Goal: Task Accomplishment & Management: Manage account settings

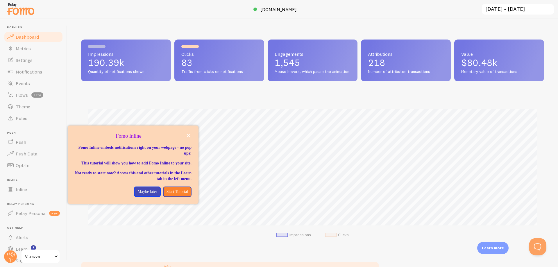
scroll to position [20, 0]
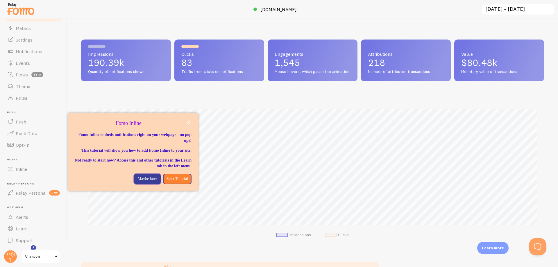
click at [145, 182] on p "Maybe later" at bounding box center [147, 179] width 19 height 6
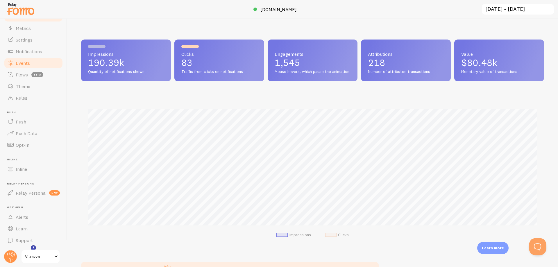
click at [23, 67] on link "Events" at bounding box center [33, 63] width 60 height 12
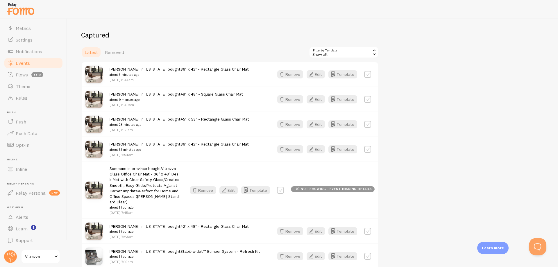
scroll to position [105, 0]
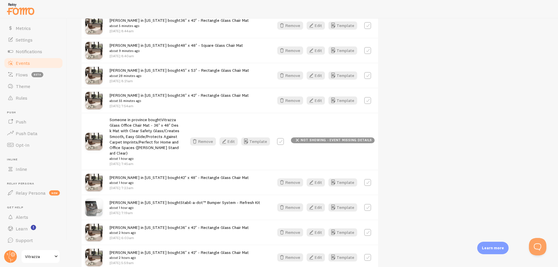
click at [202, 135] on div "Someone in province bought Vitrazza Glass Office Chair Mat - 36" x 48" Desk Mat…" at bounding box center [230, 141] width 297 height 57
click at [204, 139] on button "Remove" at bounding box center [203, 142] width 26 height 8
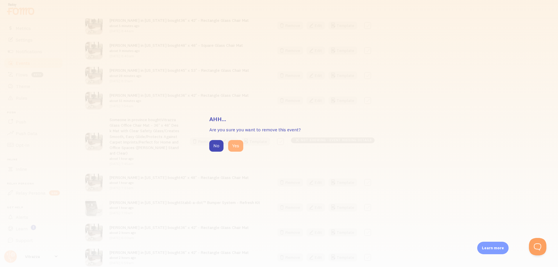
click at [237, 148] on button "Yes" at bounding box center [235, 146] width 15 height 12
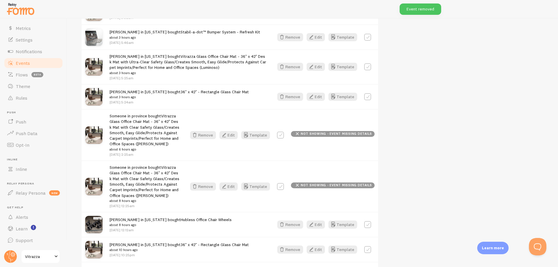
scroll to position [349, 0]
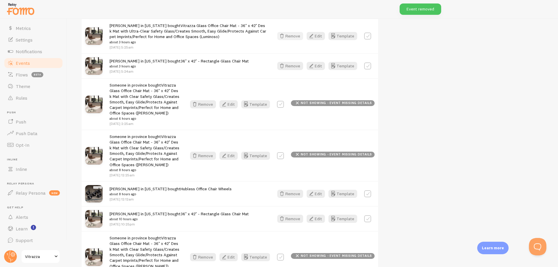
click at [293, 38] on button "Remove" at bounding box center [290, 36] width 26 height 8
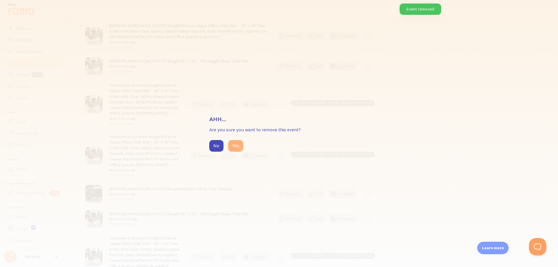
click at [233, 143] on button "Yes" at bounding box center [235, 146] width 15 height 12
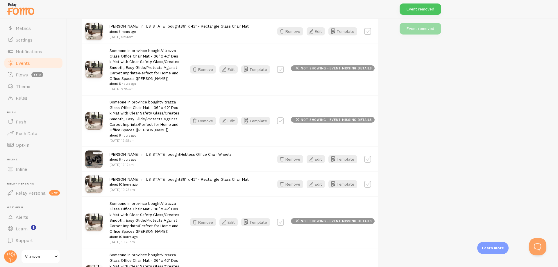
scroll to position [314, 0]
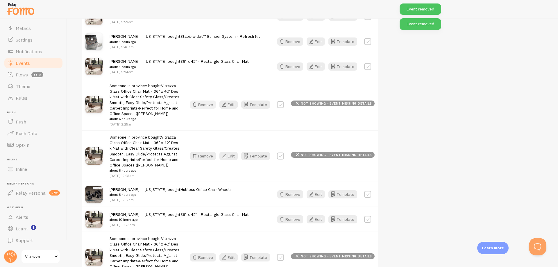
click at [208, 107] on button "Remove" at bounding box center [203, 105] width 26 height 8
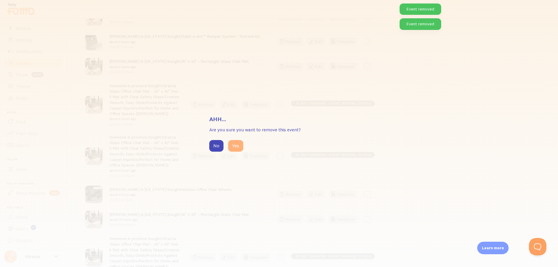
click at [232, 147] on button "Yes" at bounding box center [235, 146] width 15 height 12
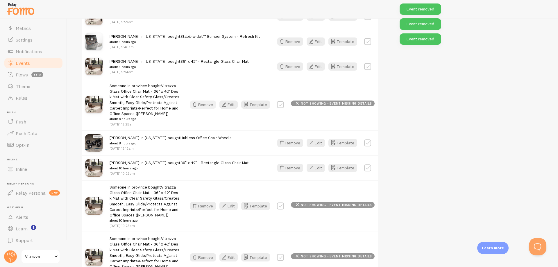
click at [198, 106] on icon "button" at bounding box center [194, 104] width 7 height 7
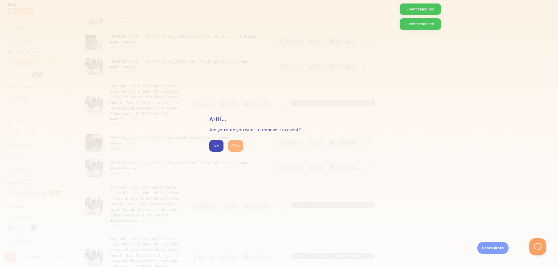
click at [233, 147] on button "Yes" at bounding box center [235, 146] width 15 height 12
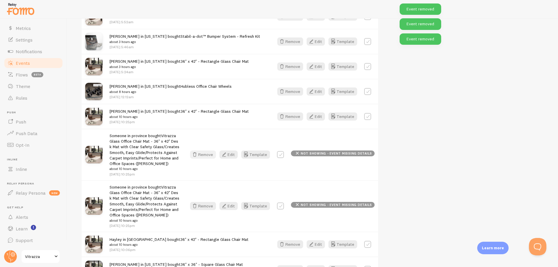
click at [211, 157] on button "Remove" at bounding box center [203, 155] width 26 height 8
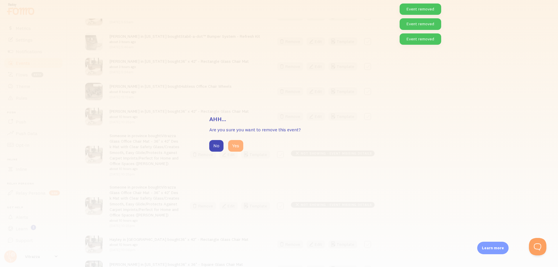
click at [236, 142] on button "Yes" at bounding box center [235, 146] width 15 height 12
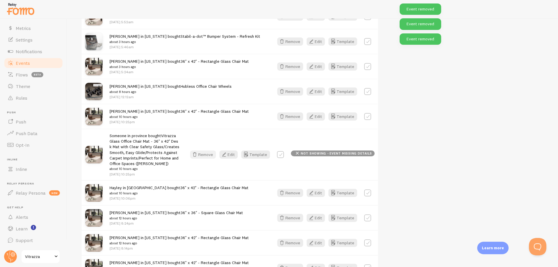
click at [214, 156] on button "Remove" at bounding box center [203, 155] width 26 height 8
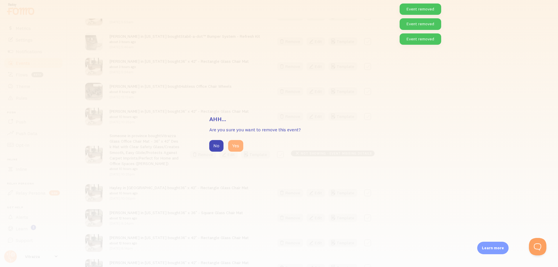
drag, startPoint x: 243, startPoint y: 147, endPoint x: 240, endPoint y: 147, distance: 3.2
click at [242, 147] on button "Yes" at bounding box center [235, 146] width 15 height 12
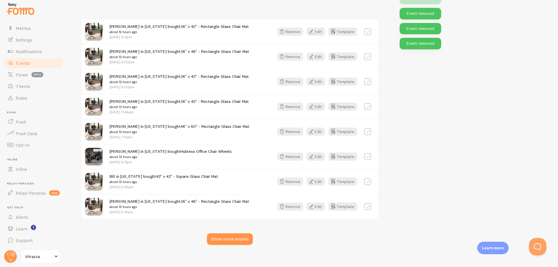
scroll to position [505, 0]
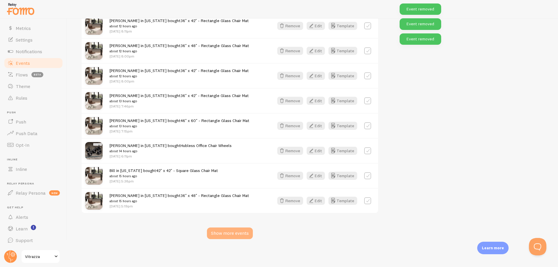
click at [228, 232] on div "Show more events" at bounding box center [230, 234] width 46 height 12
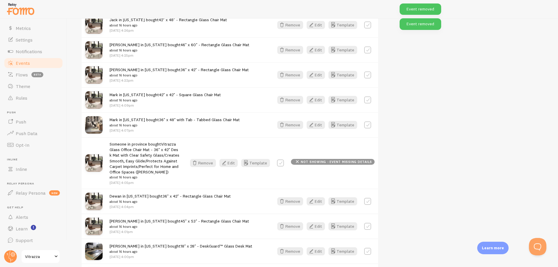
scroll to position [759, 0]
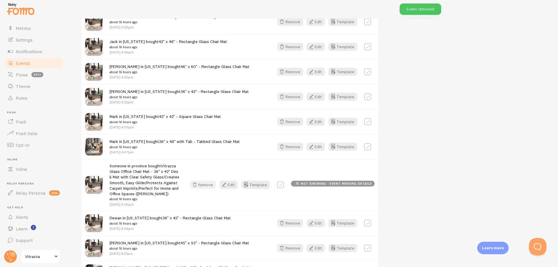
click at [207, 186] on button "Remove" at bounding box center [203, 185] width 26 height 8
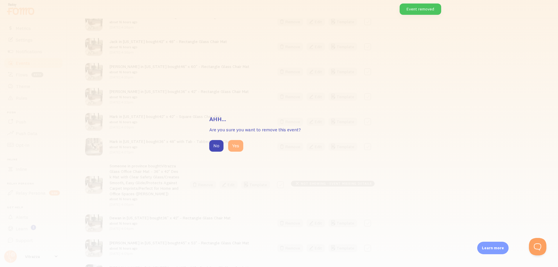
click at [231, 148] on button "Yes" at bounding box center [235, 146] width 15 height 12
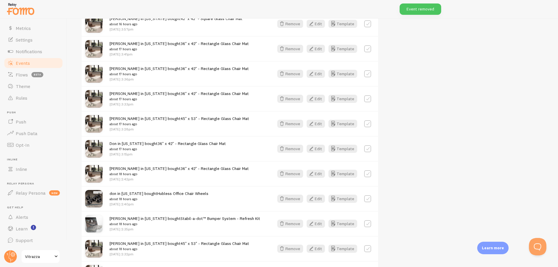
scroll to position [1230, 0]
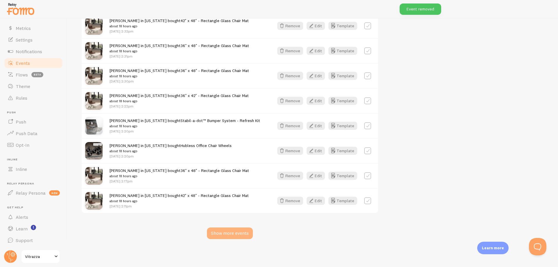
click at [217, 237] on div "Show more events" at bounding box center [230, 234] width 46 height 12
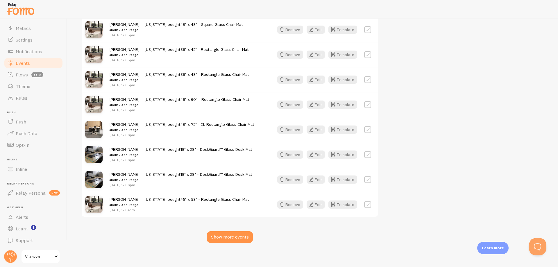
scroll to position [1980, 0]
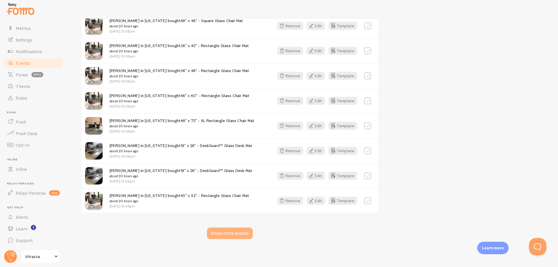
click at [227, 230] on div "Show more events" at bounding box center [230, 234] width 46 height 12
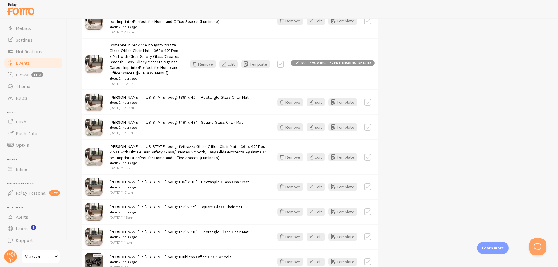
scroll to position [2324, 0]
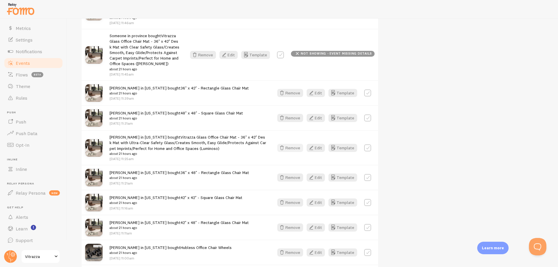
click at [287, 148] on button "Remove" at bounding box center [290, 148] width 26 height 8
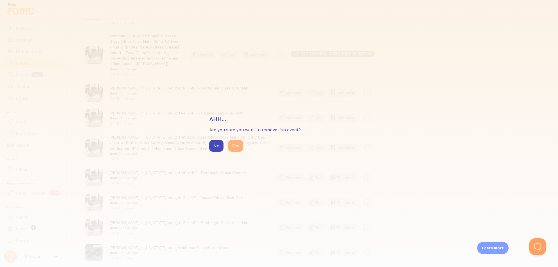
click at [233, 146] on button "Yes" at bounding box center [235, 146] width 15 height 12
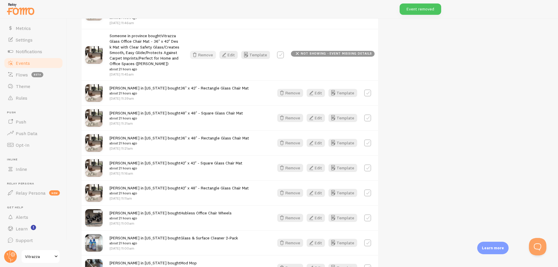
click at [207, 56] on button "Remove" at bounding box center [203, 55] width 26 height 8
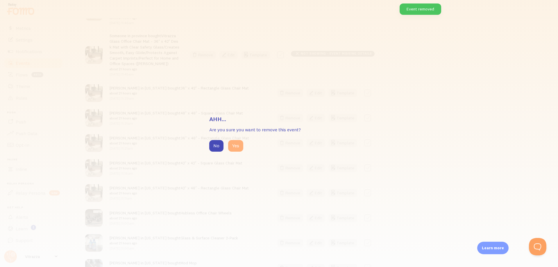
click at [235, 147] on button "Yes" at bounding box center [235, 146] width 15 height 12
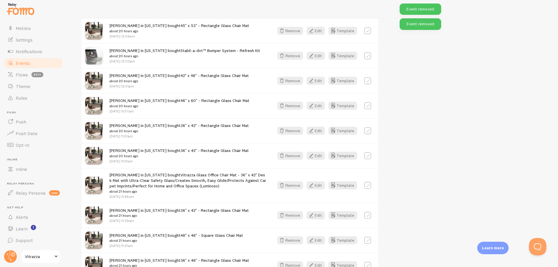
scroll to position [2115, 0]
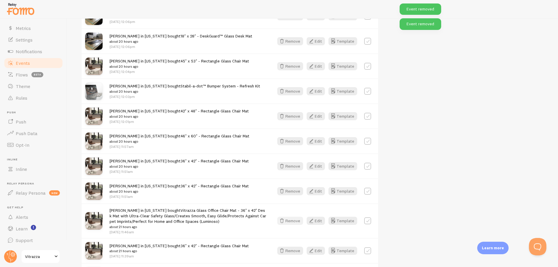
click at [287, 221] on button "Remove" at bounding box center [290, 221] width 26 height 8
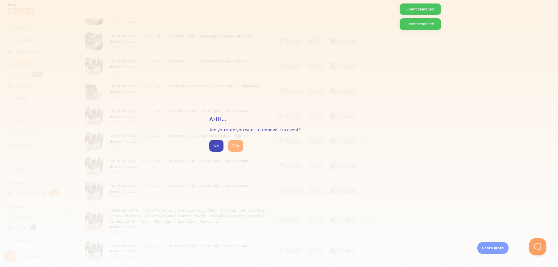
click at [234, 149] on button "Yes" at bounding box center [235, 146] width 15 height 12
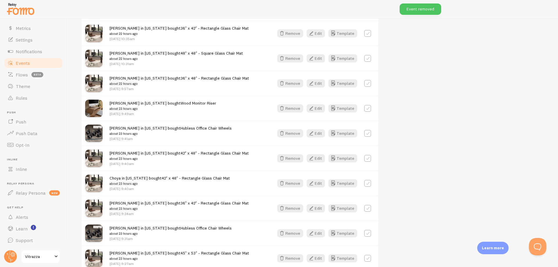
scroll to position [2655, 0]
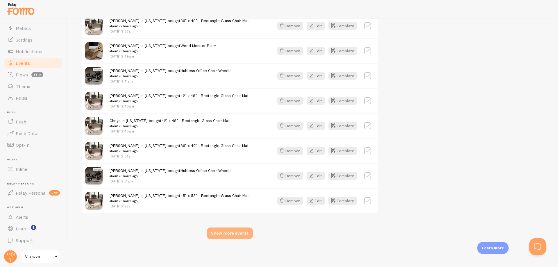
click at [223, 235] on div "Show more events" at bounding box center [230, 234] width 46 height 12
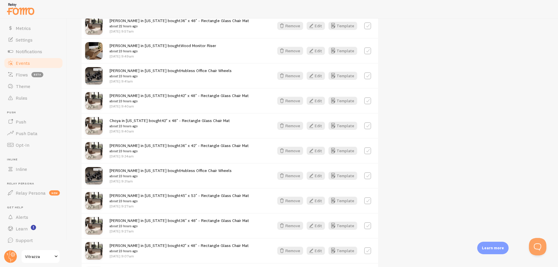
scroll to position [3487, 0]
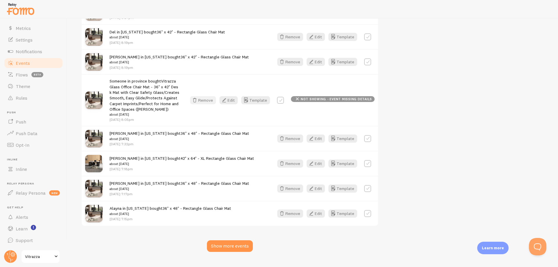
click at [208, 96] on button "Remove" at bounding box center [203, 100] width 26 height 8
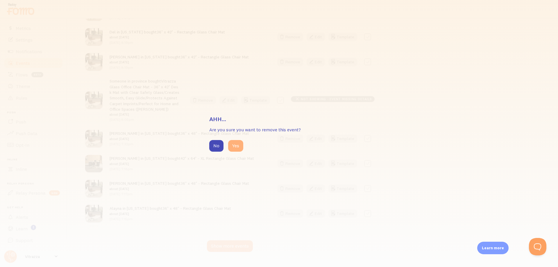
click at [233, 145] on button "Yes" at bounding box center [235, 146] width 15 height 12
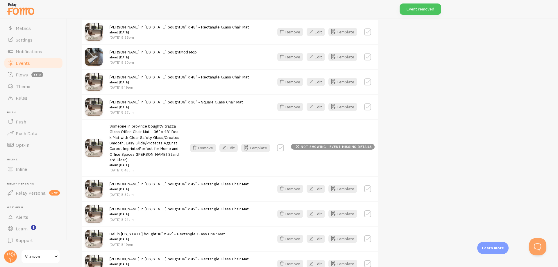
scroll to position [3260, 0]
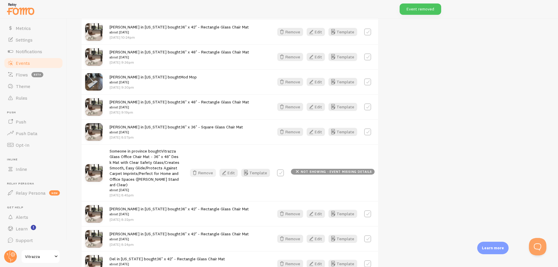
click at [210, 169] on button "Remove" at bounding box center [203, 173] width 26 height 8
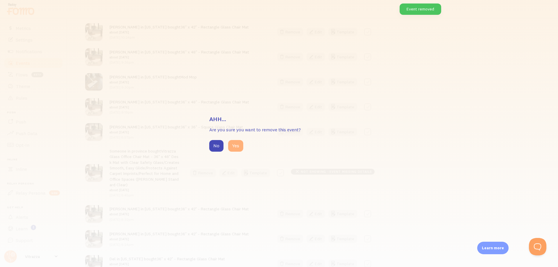
click at [234, 148] on button "Yes" at bounding box center [235, 146] width 15 height 12
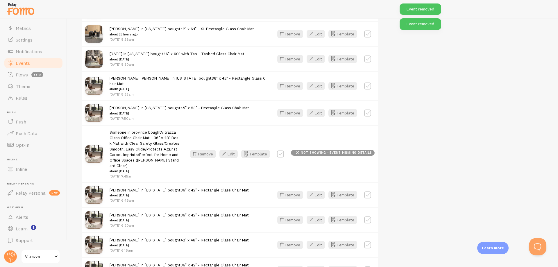
scroll to position [2946, 0]
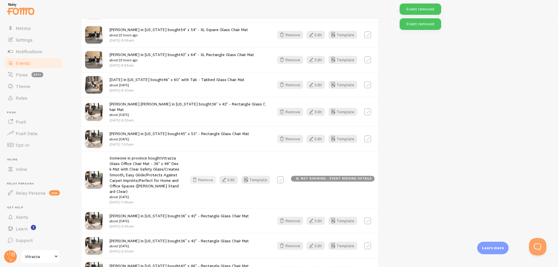
click at [207, 176] on button "Remove" at bounding box center [203, 180] width 26 height 8
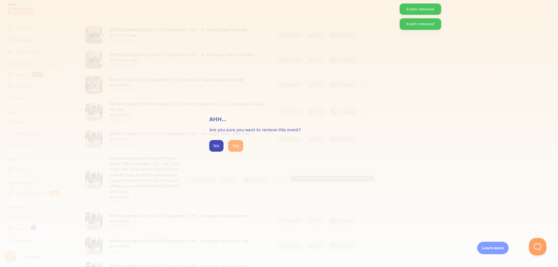
click at [234, 148] on button "Yes" at bounding box center [235, 146] width 15 height 12
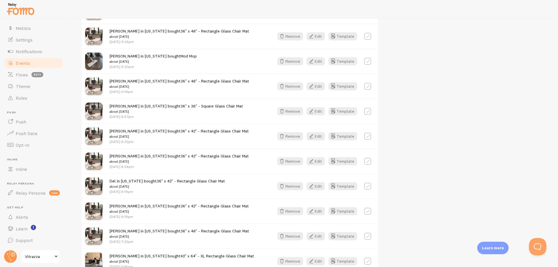
scroll to position [3330, 0]
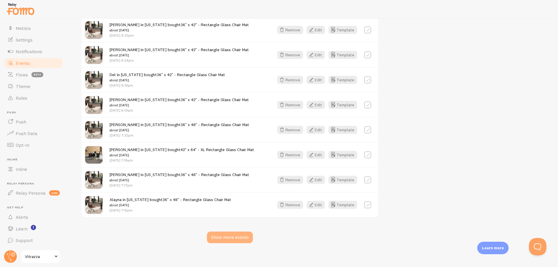
click at [231, 232] on div "Show more events" at bounding box center [230, 238] width 46 height 12
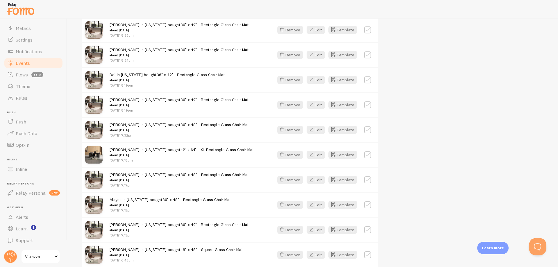
scroll to position [4138, 0]
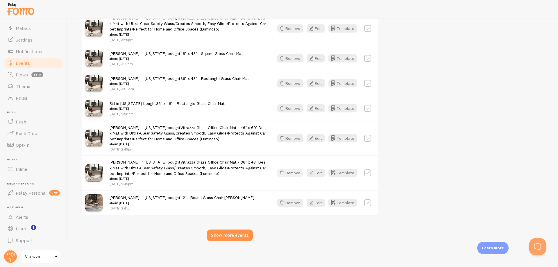
click at [292, 169] on button "Remove" at bounding box center [290, 173] width 26 height 8
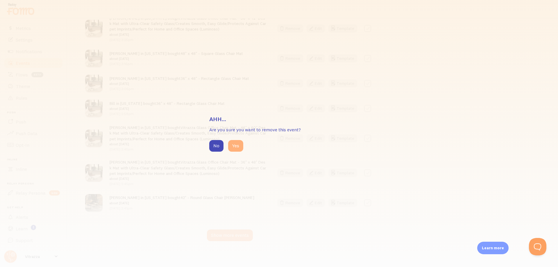
click at [238, 145] on button "Yes" at bounding box center [235, 146] width 15 height 12
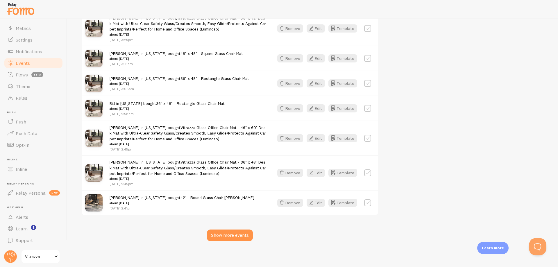
scroll to position [4103, 0]
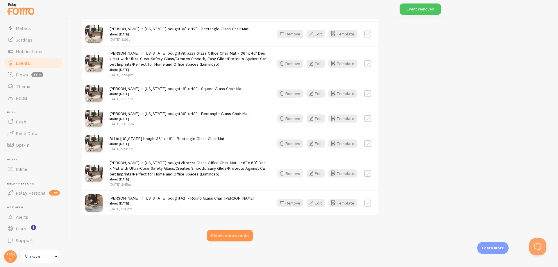
click at [289, 173] on button "Remove" at bounding box center [290, 174] width 26 height 8
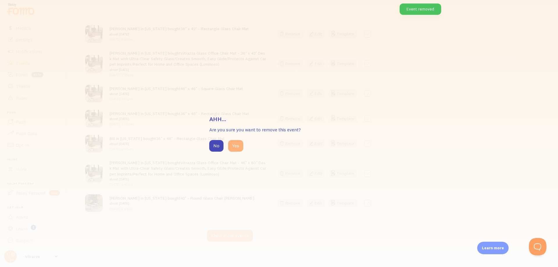
click at [239, 144] on button "Yes" at bounding box center [235, 146] width 15 height 12
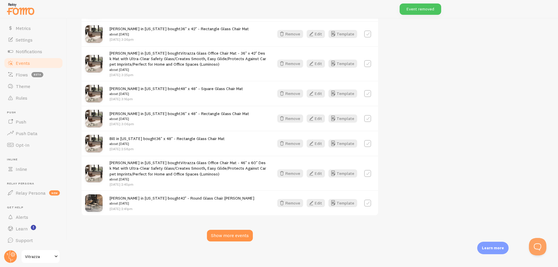
scroll to position [4068, 0]
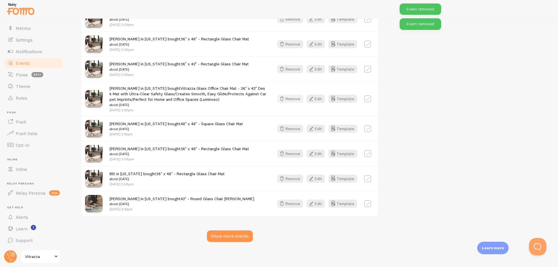
click at [290, 96] on button "Remove" at bounding box center [290, 99] width 26 height 8
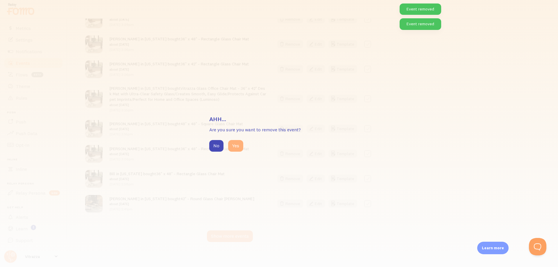
click at [235, 147] on button "Yes" at bounding box center [235, 146] width 15 height 12
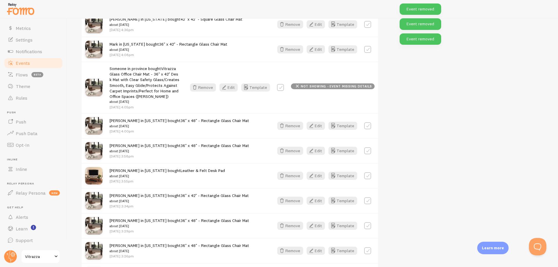
scroll to position [3788, 0]
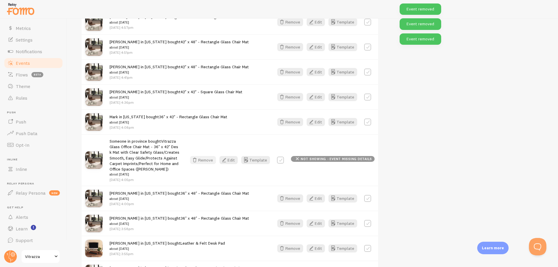
click at [208, 157] on button "Remove" at bounding box center [203, 160] width 26 height 8
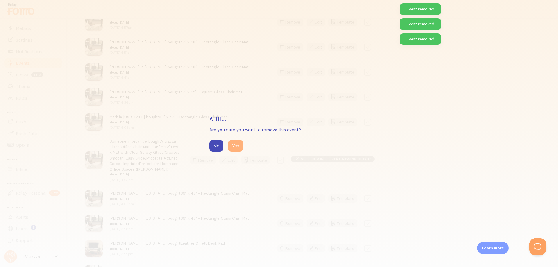
click at [238, 148] on button "Yes" at bounding box center [235, 146] width 15 height 12
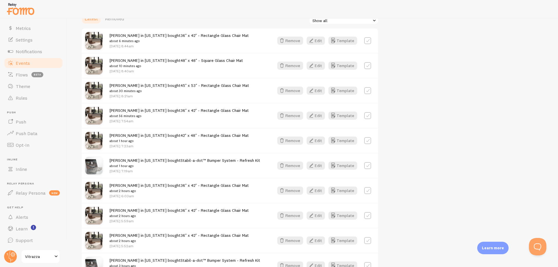
scroll to position [0, 0]
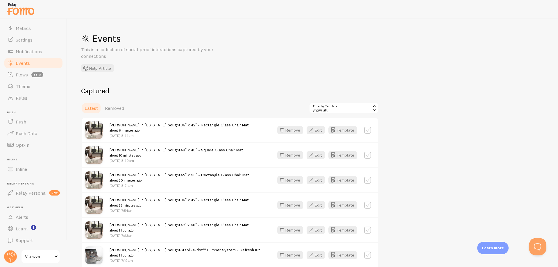
drag, startPoint x: 306, startPoint y: 84, endPoint x: 290, endPoint y: 98, distance: 21.2
drag, startPoint x: 452, startPoint y: 25, endPoint x: 451, endPoint y: 32, distance: 6.5
click at [452, 26] on div "Events This is a collection of social proof interactions captured by your conne…" at bounding box center [312, 143] width 491 height 249
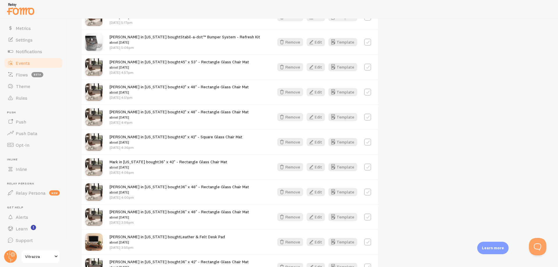
scroll to position [3981, 0]
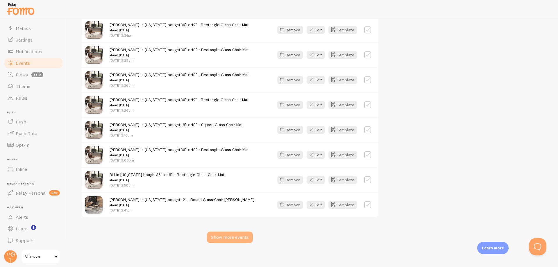
click at [237, 233] on div "Show more events" at bounding box center [230, 238] width 46 height 12
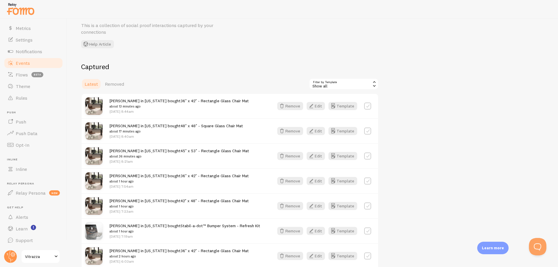
scroll to position [35, 0]
